Goal: Information Seeking & Learning: Learn about a topic

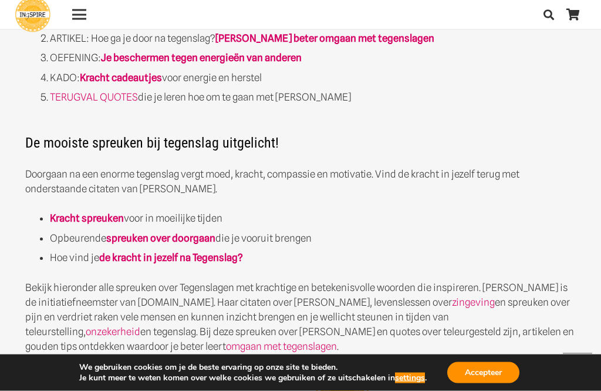
scroll to position [600, 0]
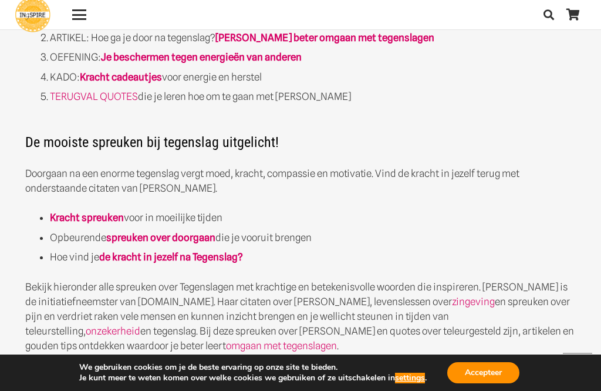
click at [132, 240] on strong "spreuken over doorgaan" at bounding box center [160, 237] width 109 height 12
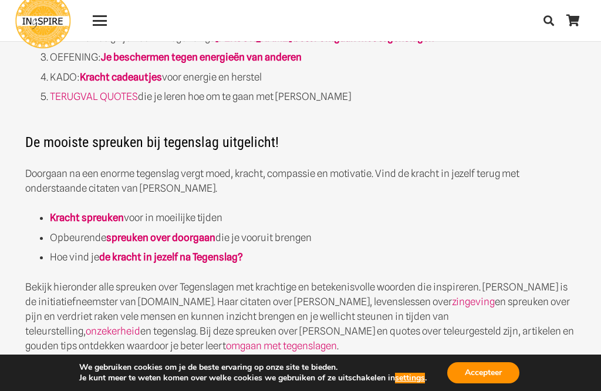
scroll to position [637, 0]
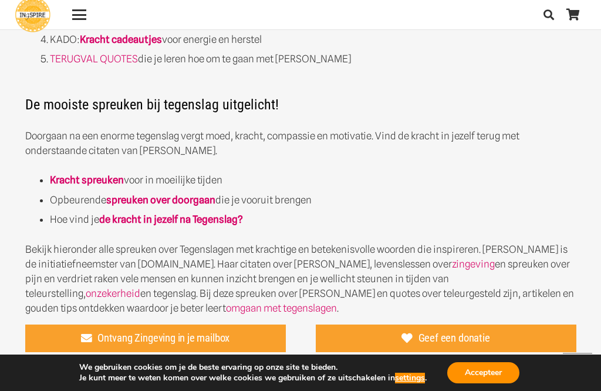
click at [82, 181] on strong "Kracht spreuken" at bounding box center [87, 180] width 74 height 12
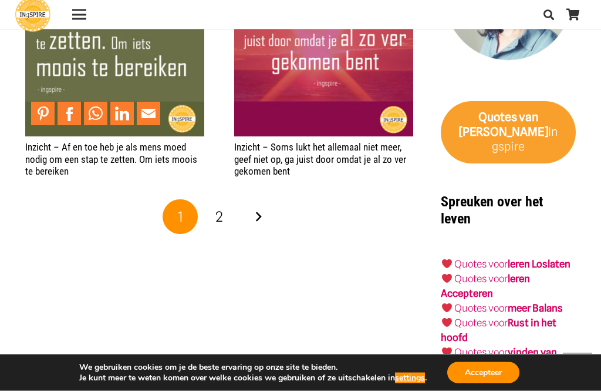
scroll to position [1826, 0]
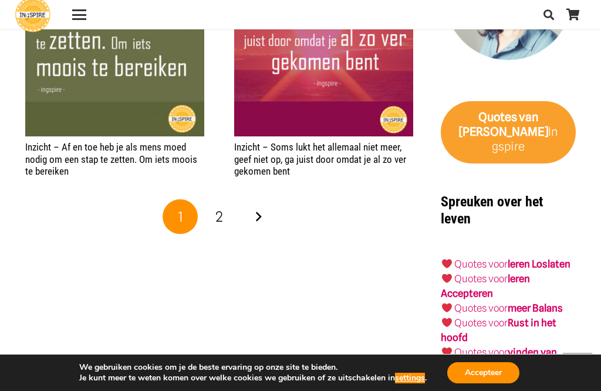
click at [223, 214] on span "2" at bounding box center [220, 216] width 8 height 17
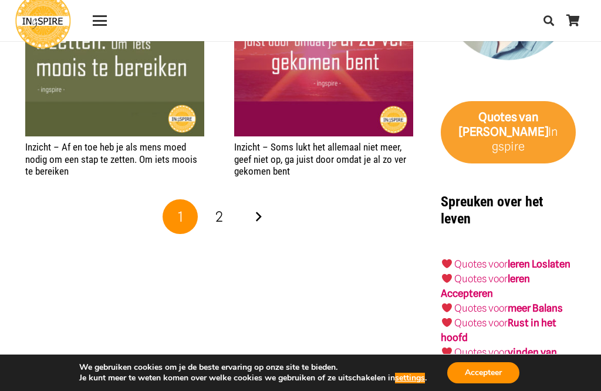
scroll to position [1863, 0]
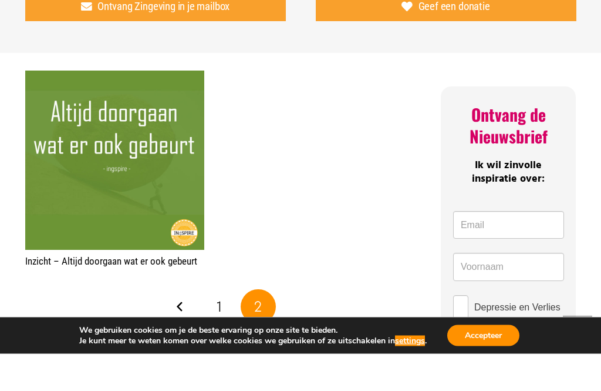
scroll to position [477, 0]
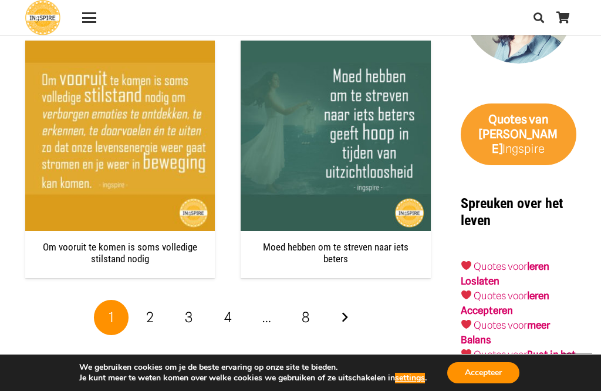
scroll to position [2240, 0]
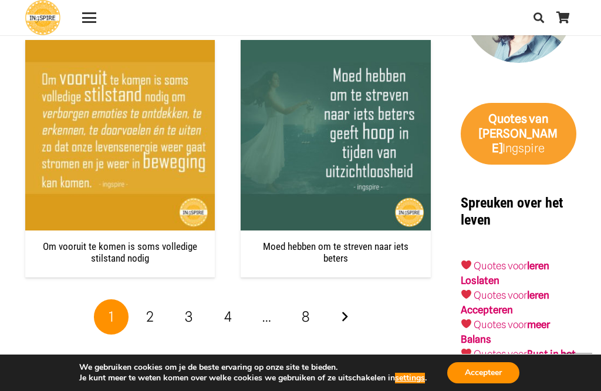
click at [150, 319] on span "2" at bounding box center [150, 316] width 8 height 17
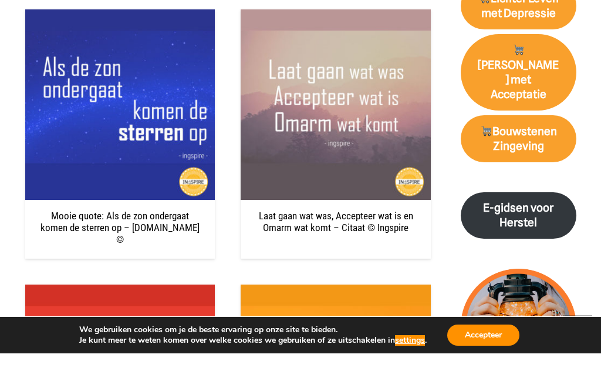
scroll to position [1698, 0]
